Goal: Information Seeking & Learning: Find contact information

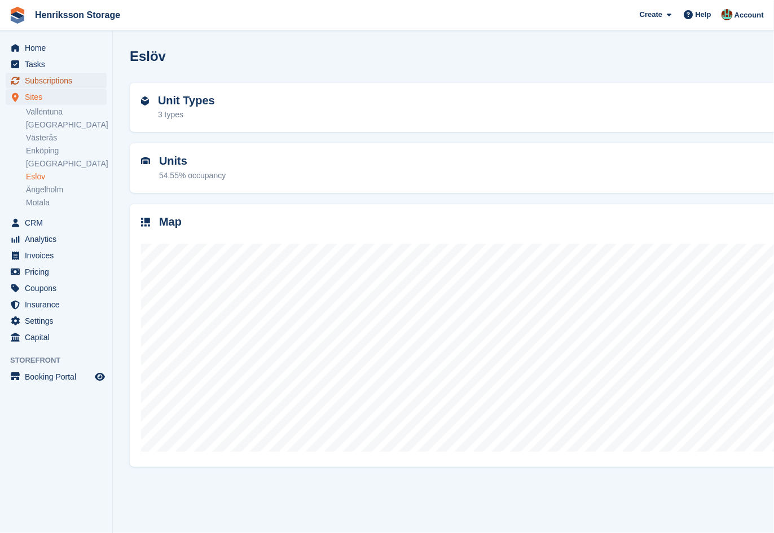
click at [55, 73] on span "Subscriptions" at bounding box center [59, 81] width 68 height 16
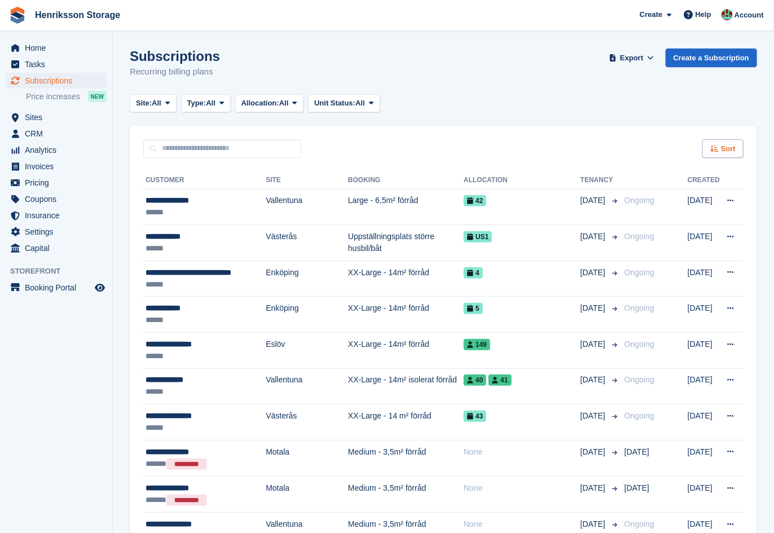
click at [718, 143] on div "Sort" at bounding box center [723, 148] width 41 height 19
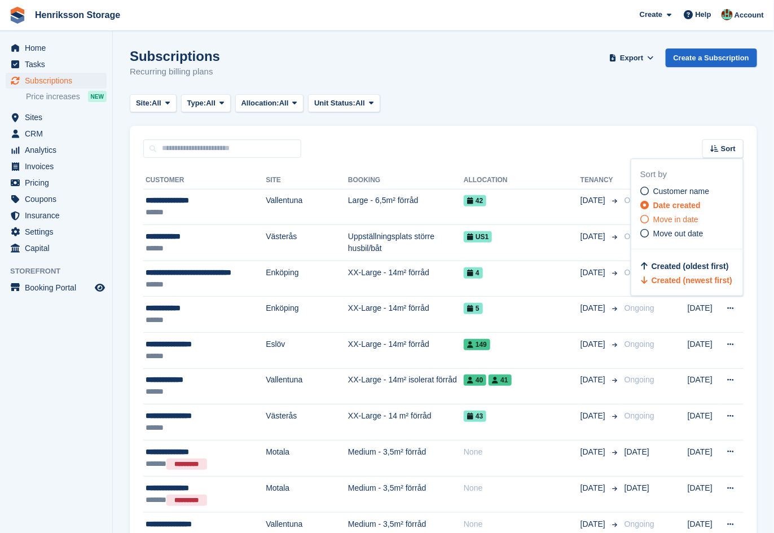
click at [688, 214] on div "Move in date" at bounding box center [692, 220] width 103 height 12
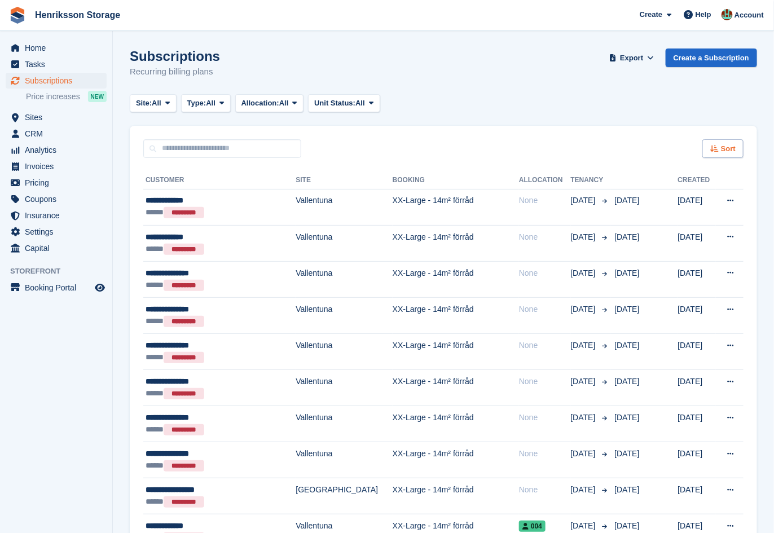
click at [727, 149] on span "Sort" at bounding box center [728, 148] width 15 height 11
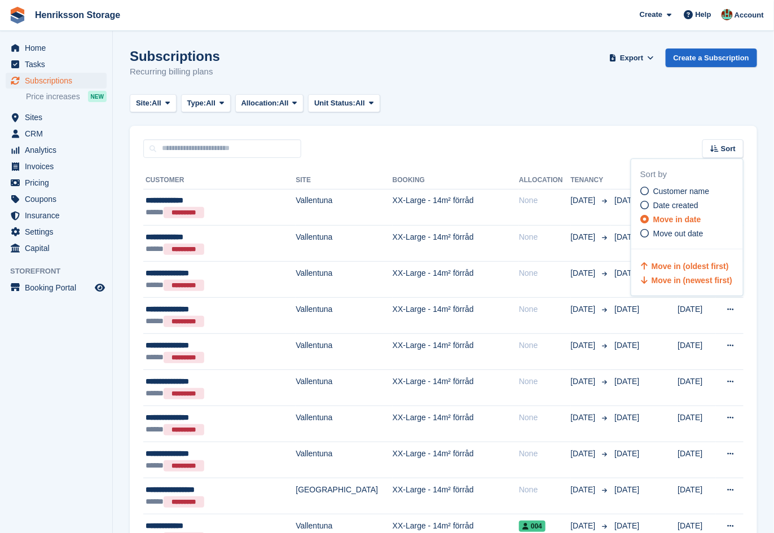
click at [690, 276] on span "Move in (newest first)" at bounding box center [692, 280] width 81 height 9
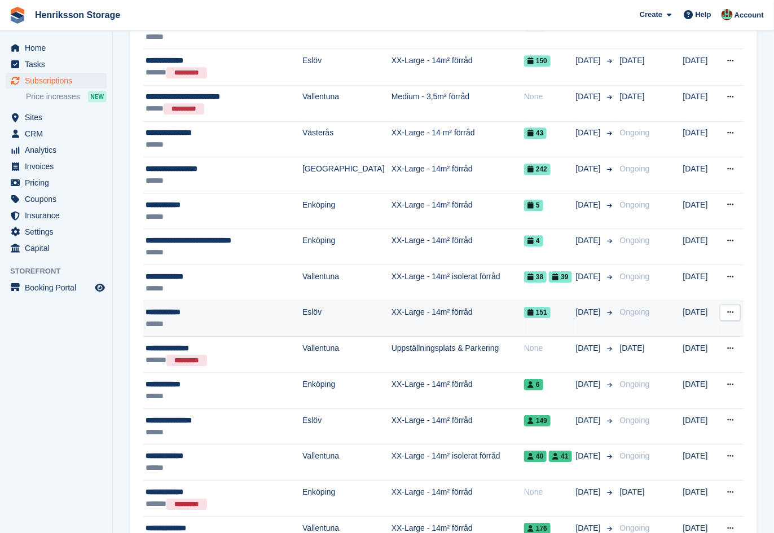
scroll to position [1115, 0]
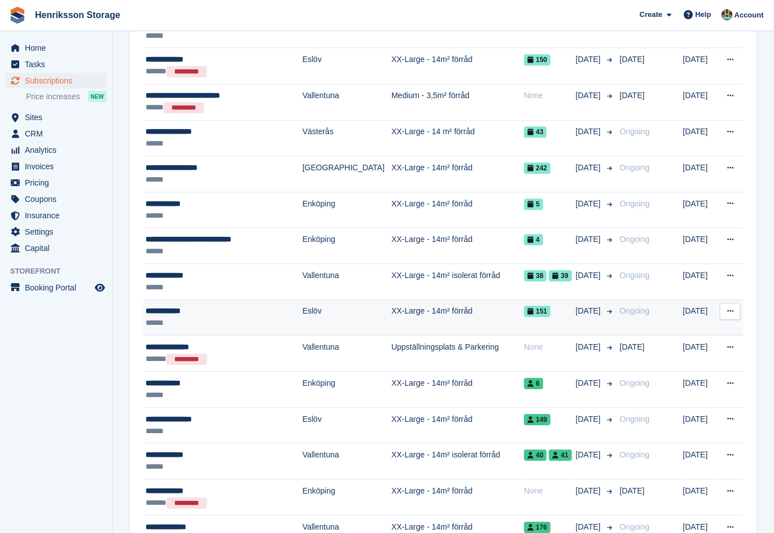
click at [495, 311] on td "XX-Large - 14m² förråd" at bounding box center [458, 318] width 133 height 36
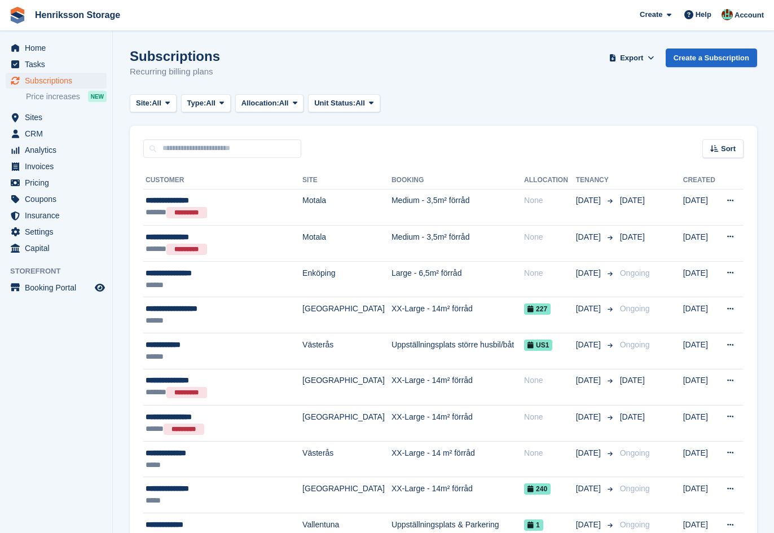
scroll to position [1114, 0]
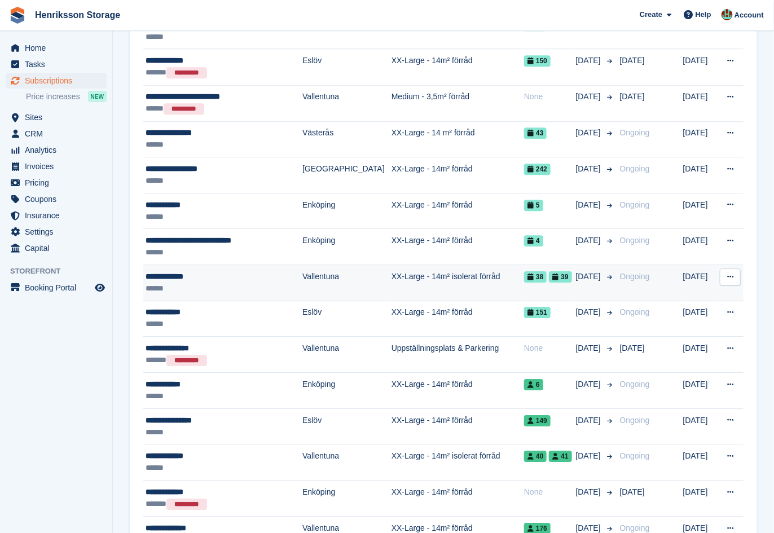
click at [479, 285] on td "XX-Large - 14m² isolerat förråd" at bounding box center [458, 283] width 133 height 36
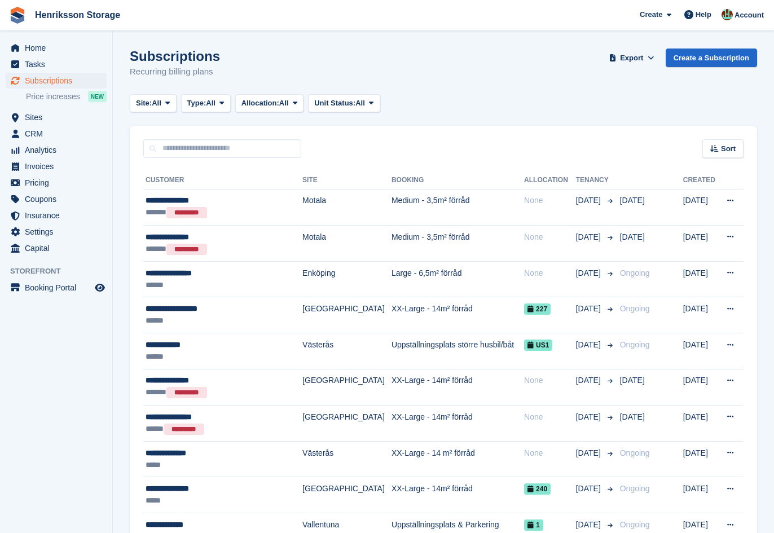
scroll to position [1113, 0]
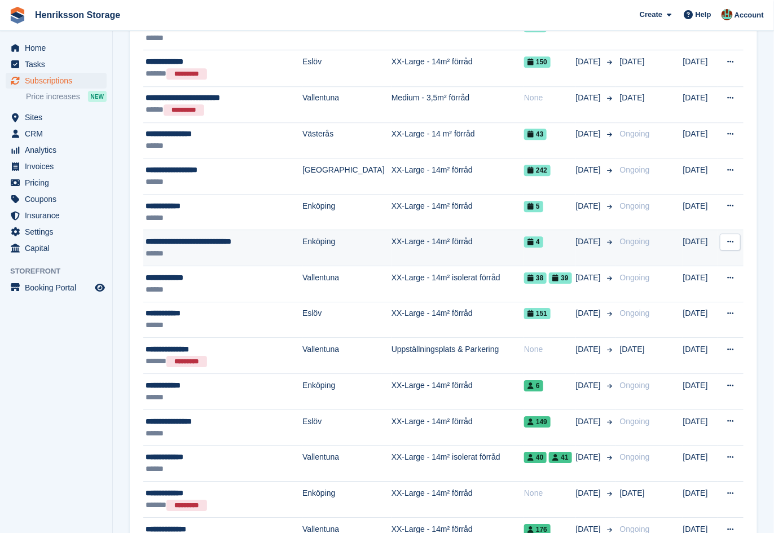
click at [462, 244] on td "XX-Large - 14m² förråd" at bounding box center [458, 248] width 133 height 36
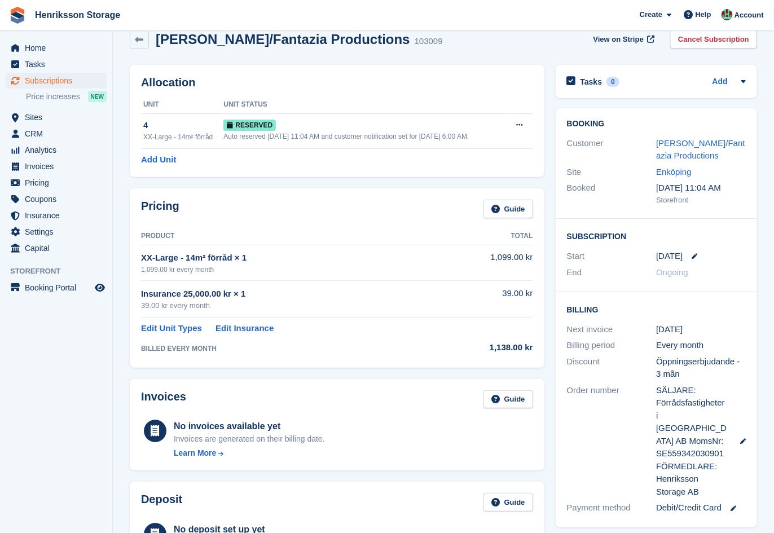
scroll to position [20, 0]
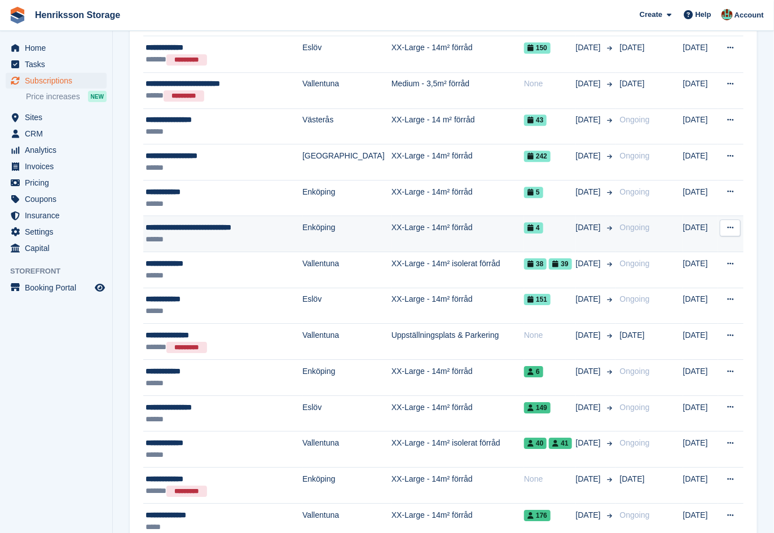
scroll to position [1131, 0]
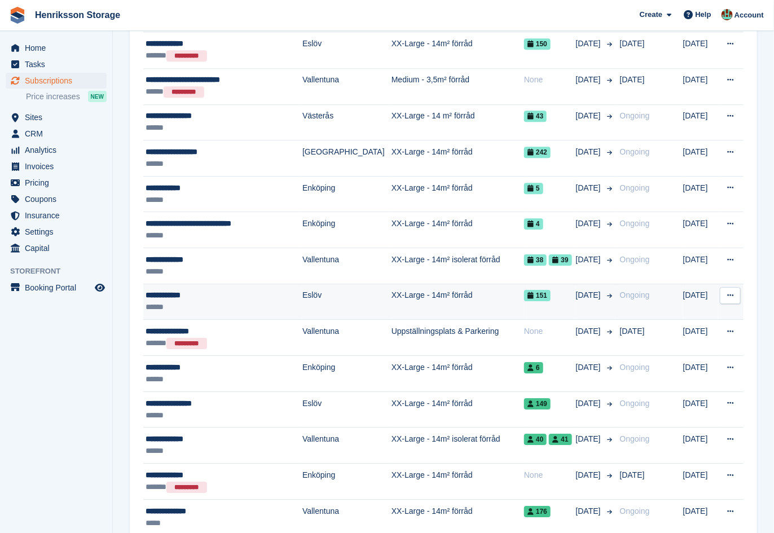
click at [450, 295] on td "XX-Large - 14m² förråd" at bounding box center [458, 302] width 133 height 36
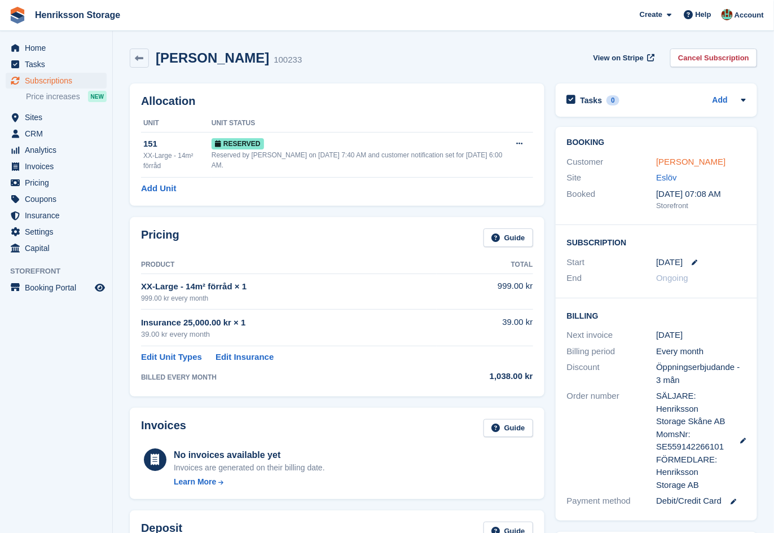
click at [688, 161] on link "Karin Wallin" at bounding box center [691, 162] width 69 height 10
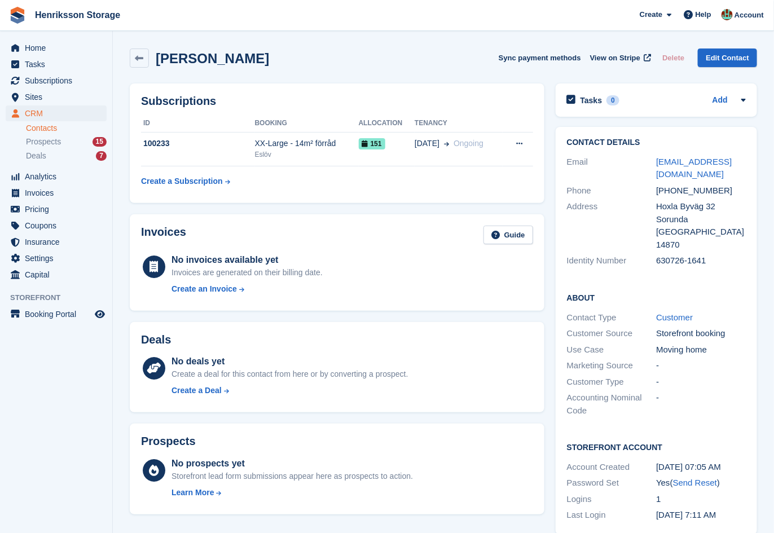
click at [679, 185] on div "+46735241790" at bounding box center [702, 191] width 90 height 13
copy div "+46735241790"
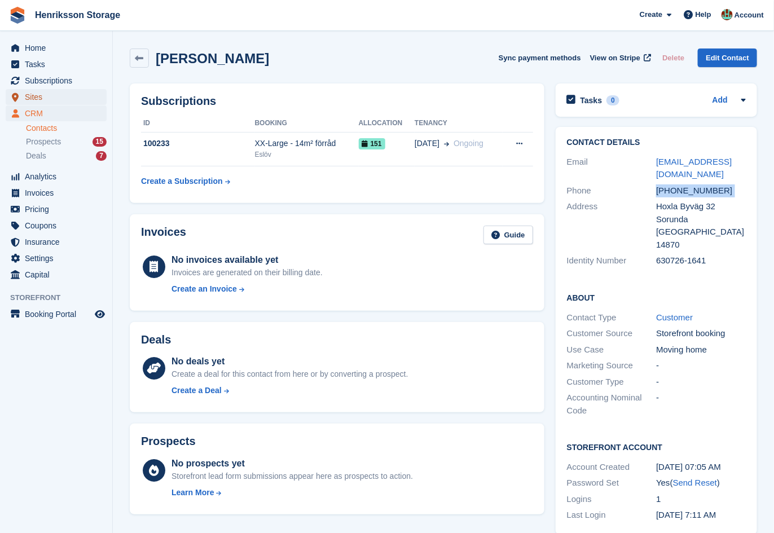
click at [64, 100] on span "Sites" at bounding box center [59, 97] width 68 height 16
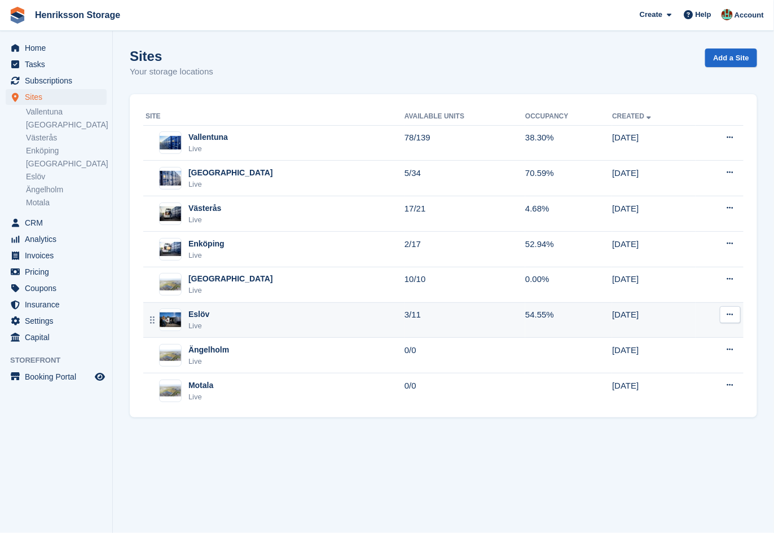
click at [261, 309] on div "Eslöv Live" at bounding box center [275, 320] width 259 height 23
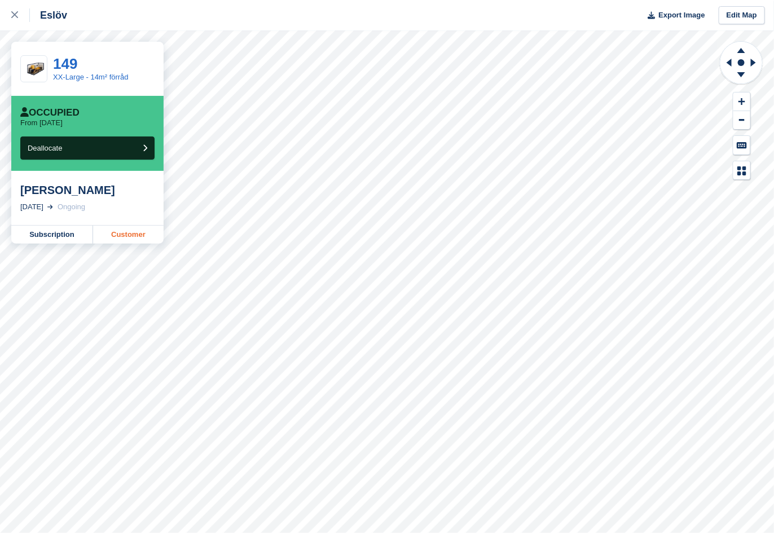
click at [124, 233] on link "Customer" at bounding box center [128, 235] width 71 height 18
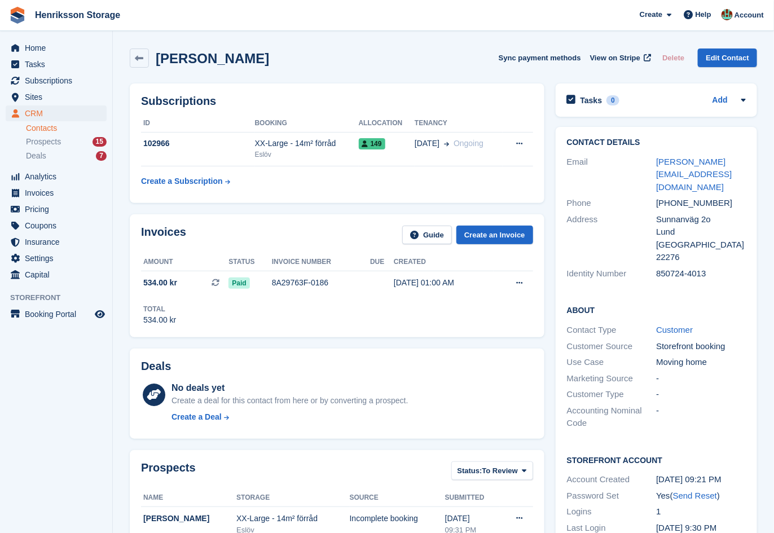
click at [709, 197] on div "[PHONE_NUMBER]" at bounding box center [702, 203] width 90 height 13
copy div "46733852307"
click at [65, 80] on span "Subscriptions" at bounding box center [59, 81] width 68 height 16
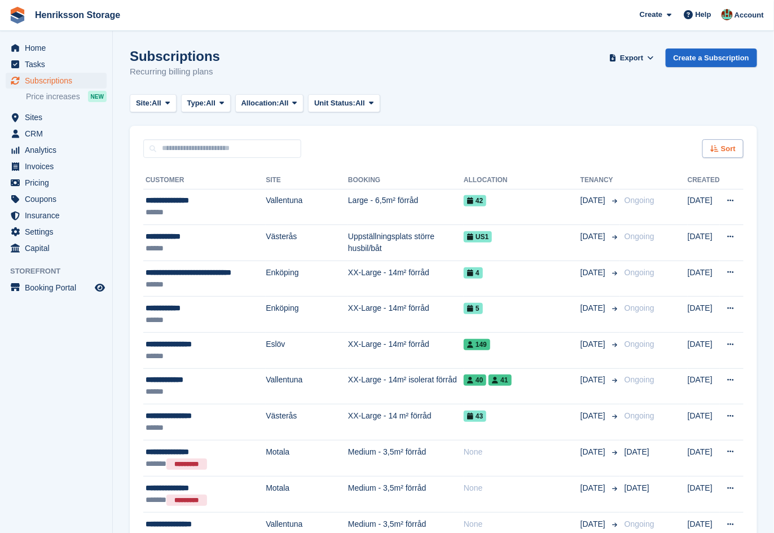
click at [707, 147] on div "Sort" at bounding box center [723, 148] width 41 height 19
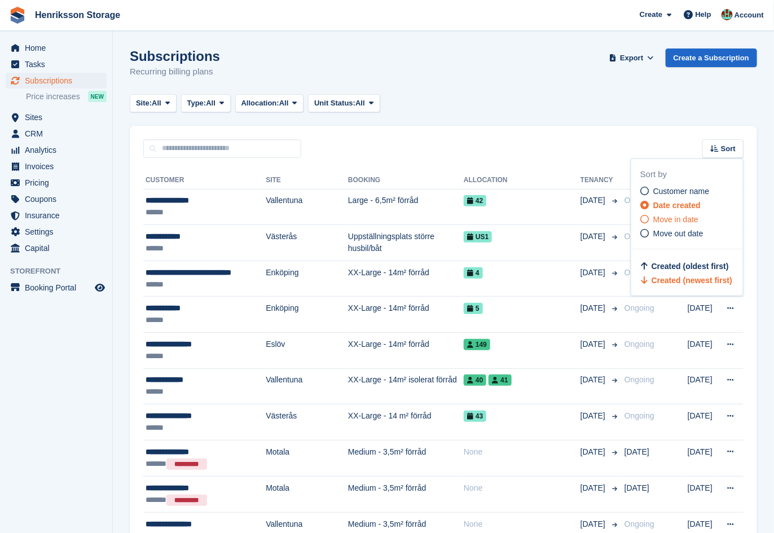
click at [680, 215] on span "Move in date" at bounding box center [676, 219] width 45 height 9
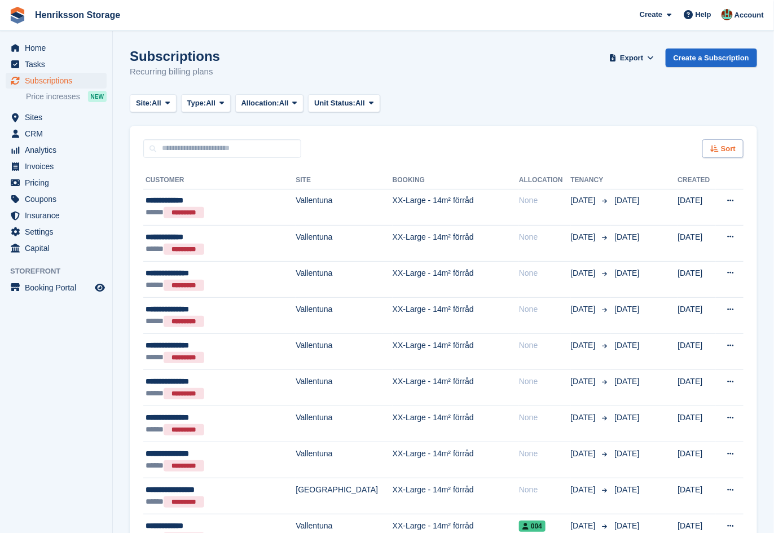
click at [730, 146] on span "Sort" at bounding box center [728, 148] width 15 height 11
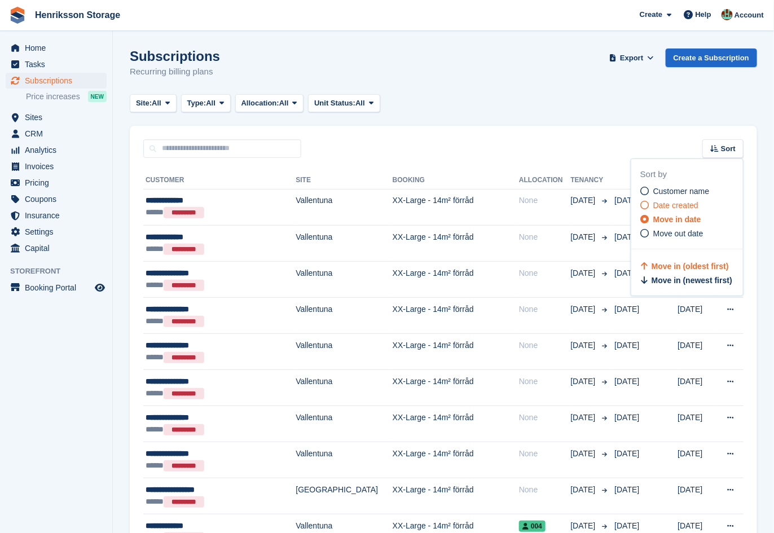
click at [684, 208] on span "Date created" at bounding box center [676, 205] width 45 height 9
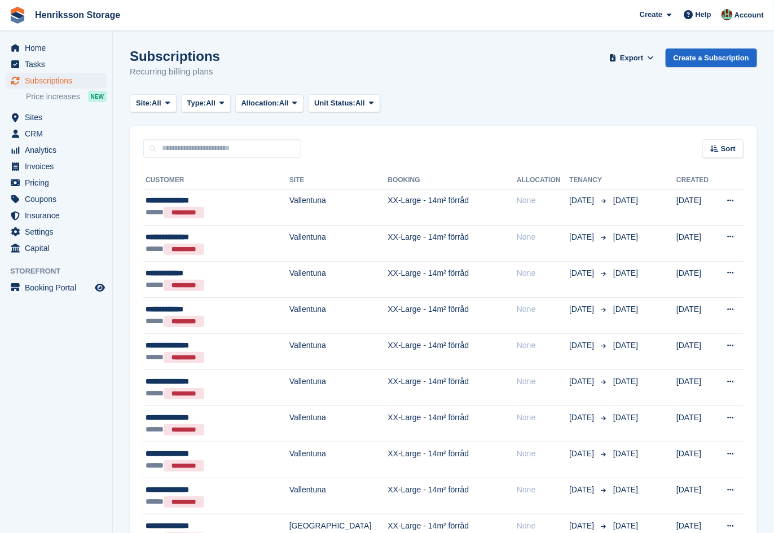
click at [741, 154] on div "Sort" at bounding box center [723, 148] width 41 height 19
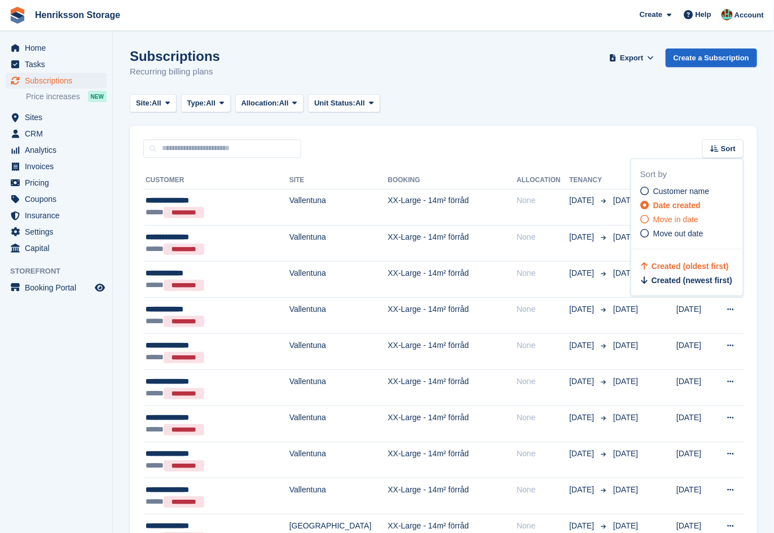
click at [682, 222] on span "Move in date" at bounding box center [676, 219] width 45 height 9
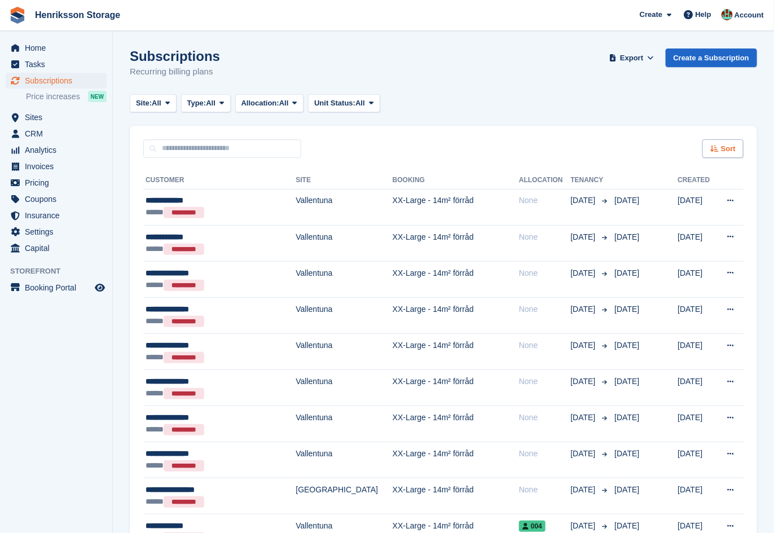
click at [731, 149] on span "Sort" at bounding box center [728, 148] width 15 height 11
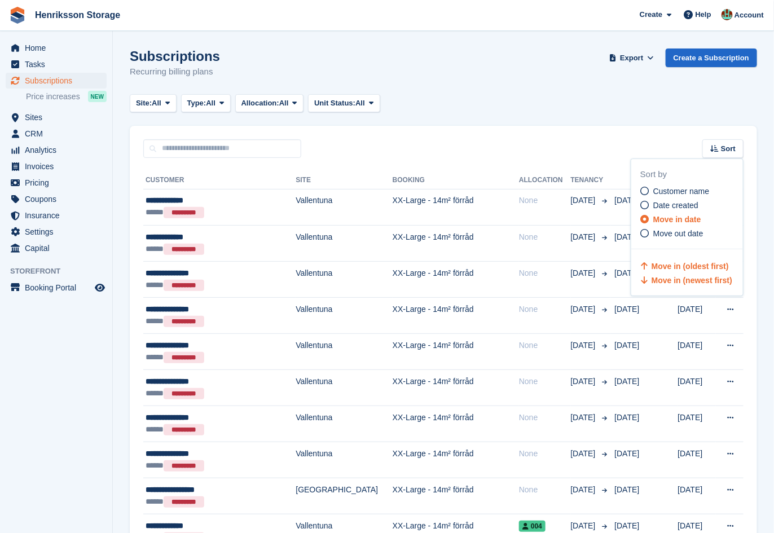
click at [685, 281] on span "Move in (newest first)" at bounding box center [692, 280] width 81 height 9
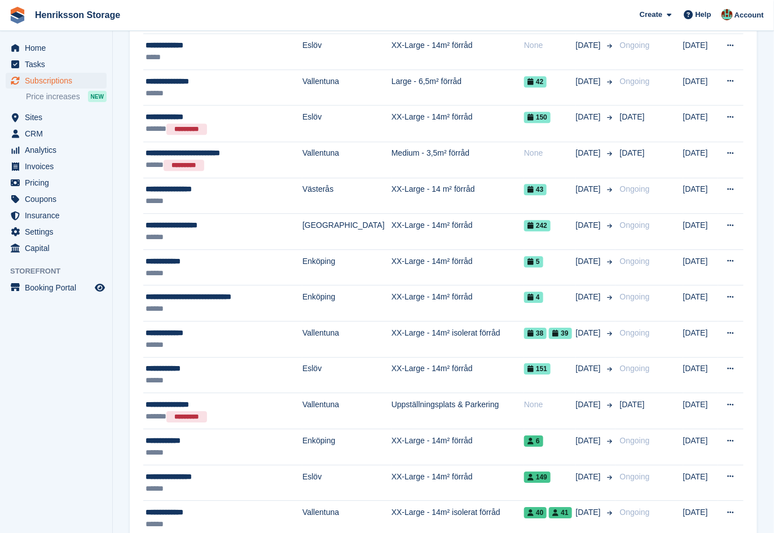
scroll to position [1074, 0]
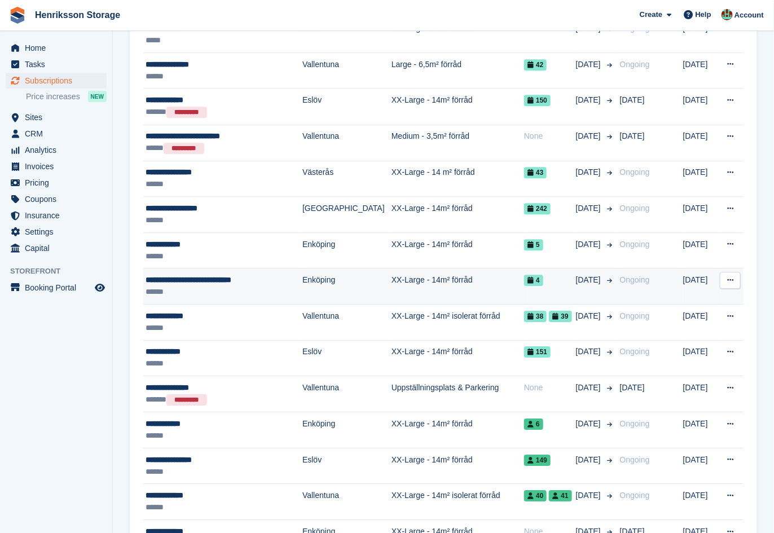
click at [489, 274] on td "XX-Large - 14m² förråd" at bounding box center [458, 287] width 133 height 36
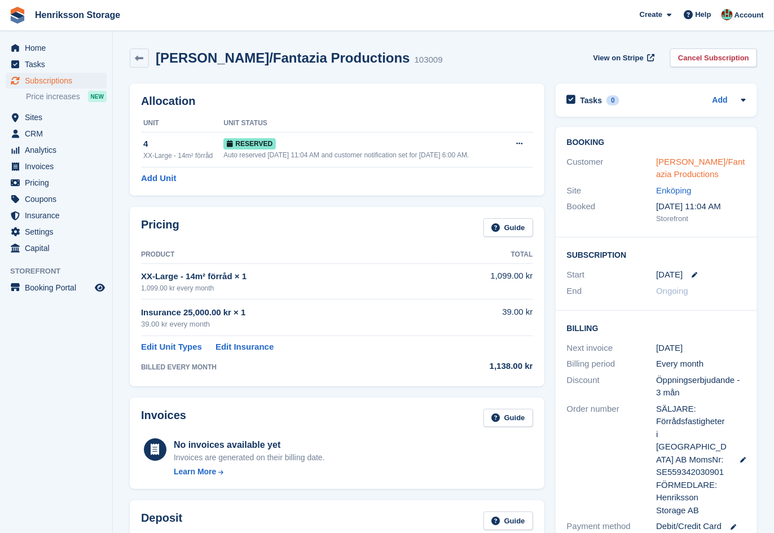
click at [672, 162] on link "[PERSON_NAME]/Fantazia Productions" at bounding box center [701, 168] width 89 height 23
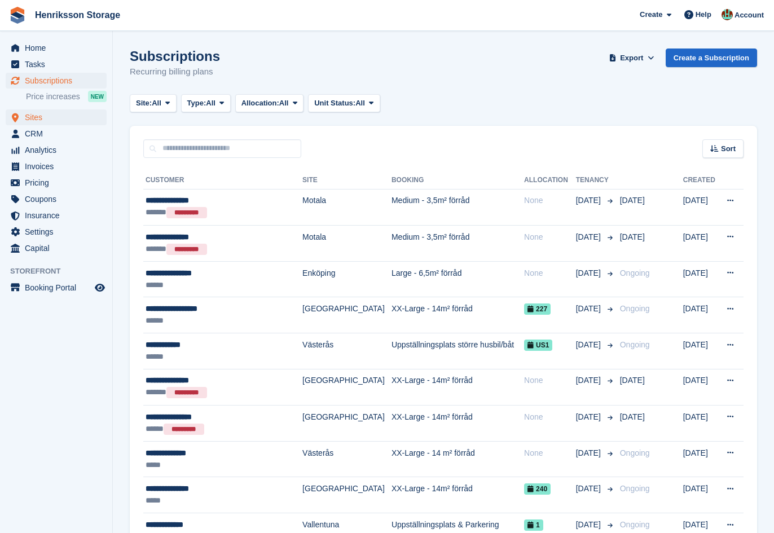
scroll to position [1073, 0]
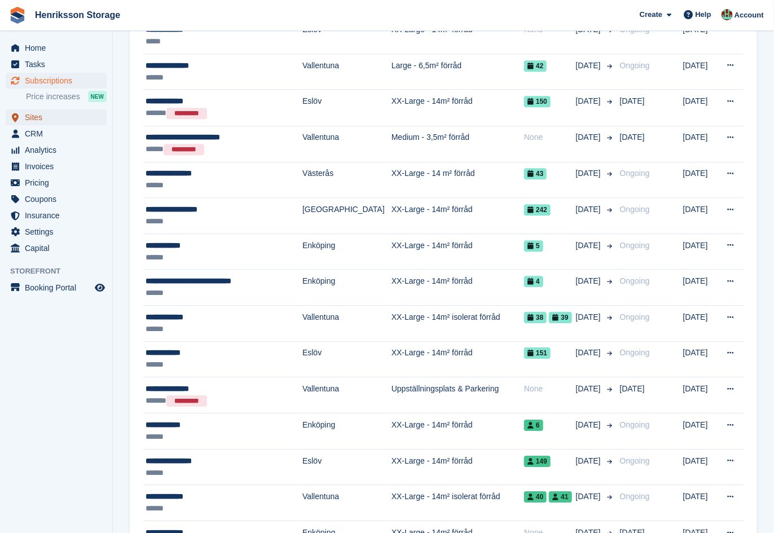
click at [84, 119] on span "Sites" at bounding box center [59, 118] width 68 height 16
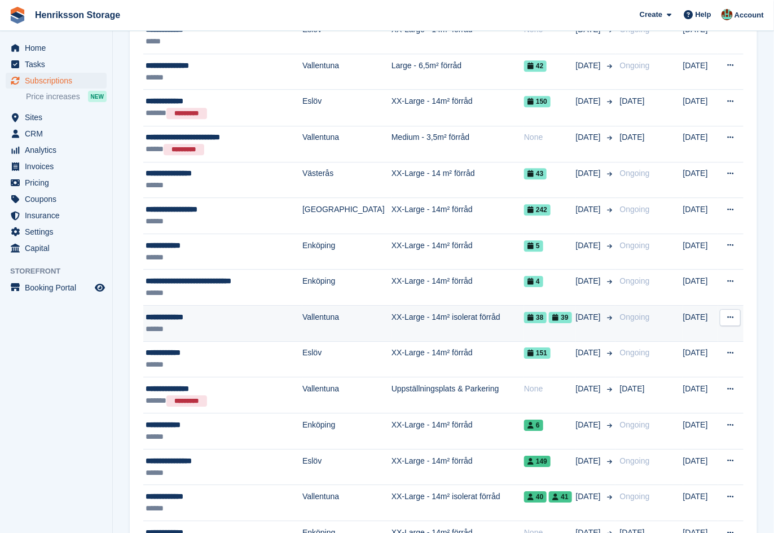
click at [486, 316] on td "XX-Large - 14m² isolerat förråd" at bounding box center [458, 324] width 133 height 36
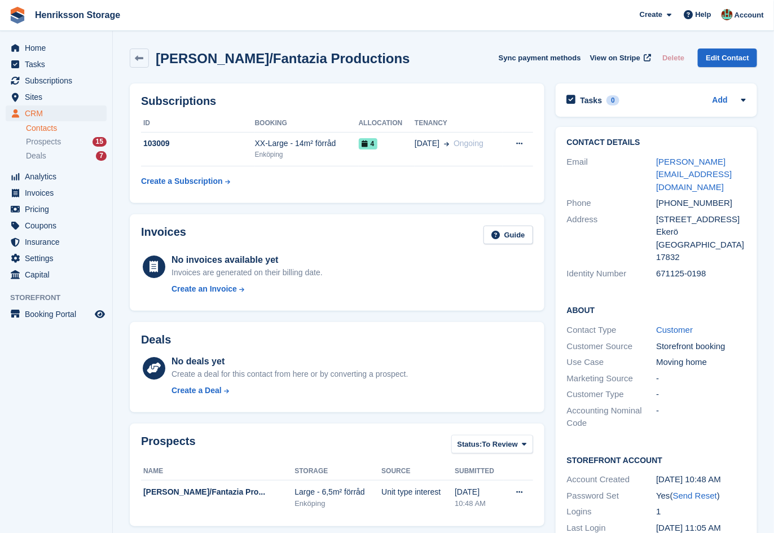
click at [679, 197] on div "+46709446592" at bounding box center [702, 203] width 90 height 13
copy div "+46709446592"
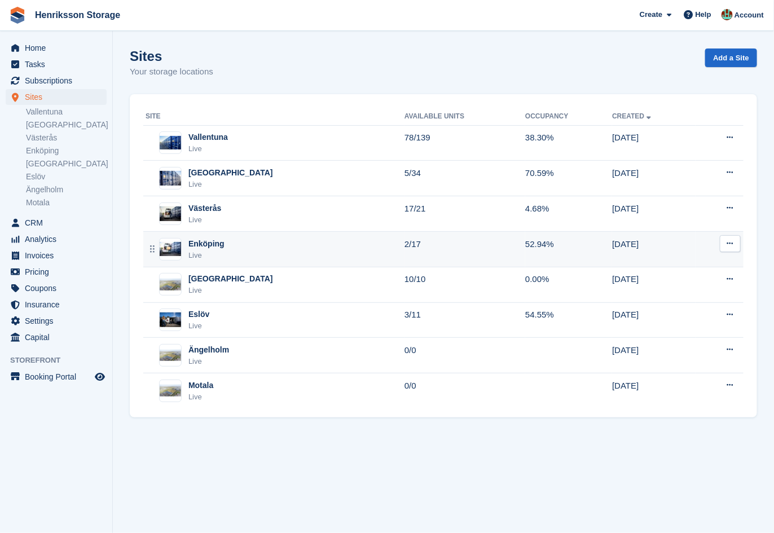
click at [258, 235] on td "Enköping Live" at bounding box center [273, 250] width 261 height 36
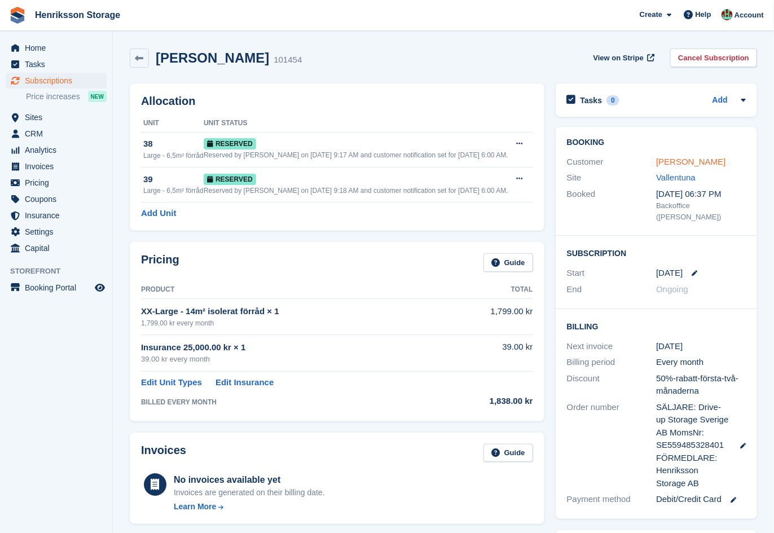
click at [684, 162] on link "Ulf Hellström" at bounding box center [691, 162] width 69 height 10
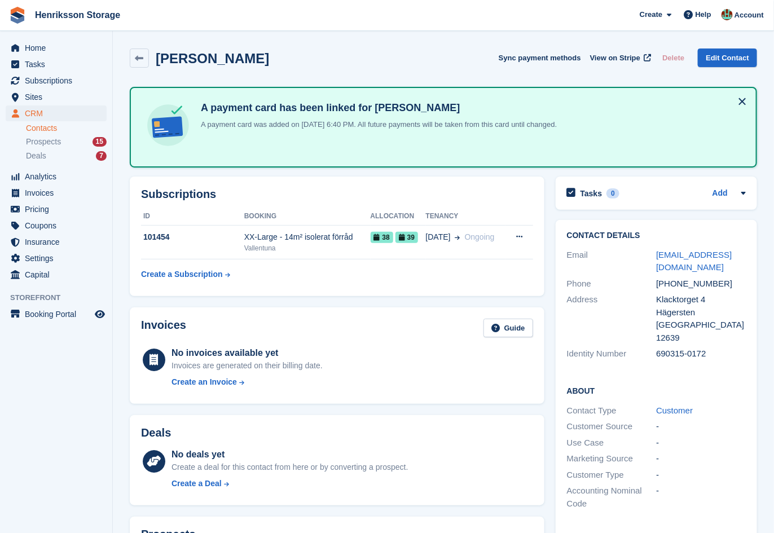
click at [673, 283] on div "+46735244469" at bounding box center [702, 284] width 90 height 13
copy div "+46735244469"
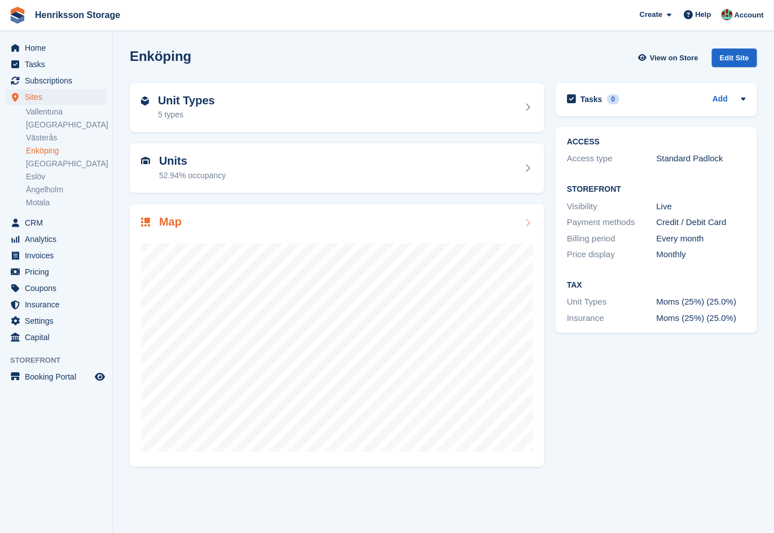
click at [284, 234] on div at bounding box center [337, 343] width 392 height 226
